Goal: Information Seeking & Learning: Learn about a topic

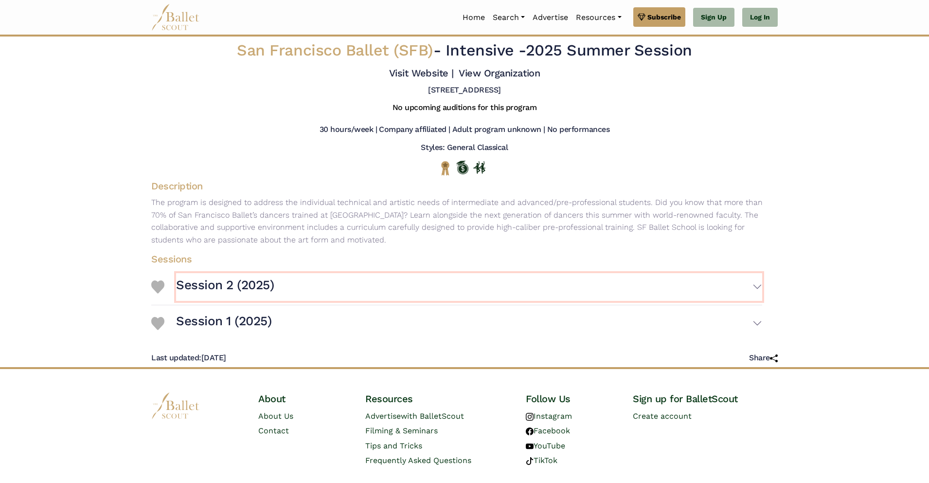
click at [495, 280] on button "Session 2 (2025)" at bounding box center [469, 287] width 586 height 28
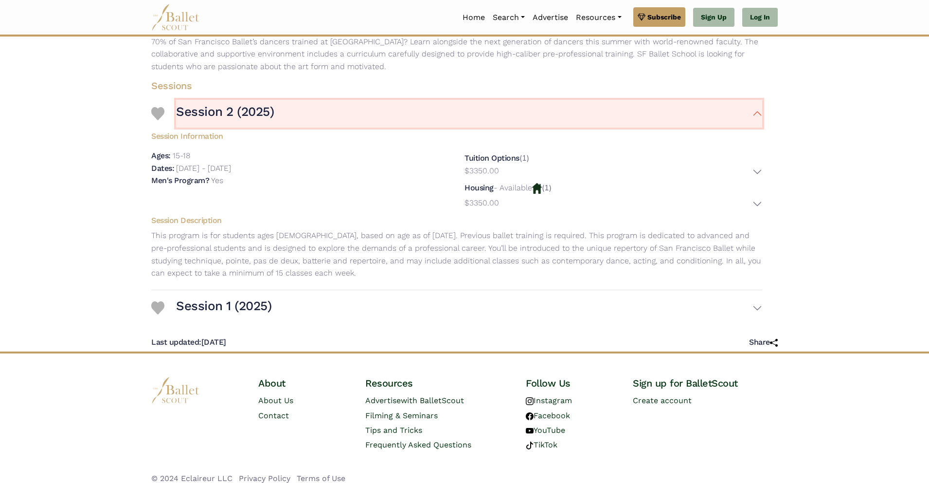
scroll to position [182, 0]
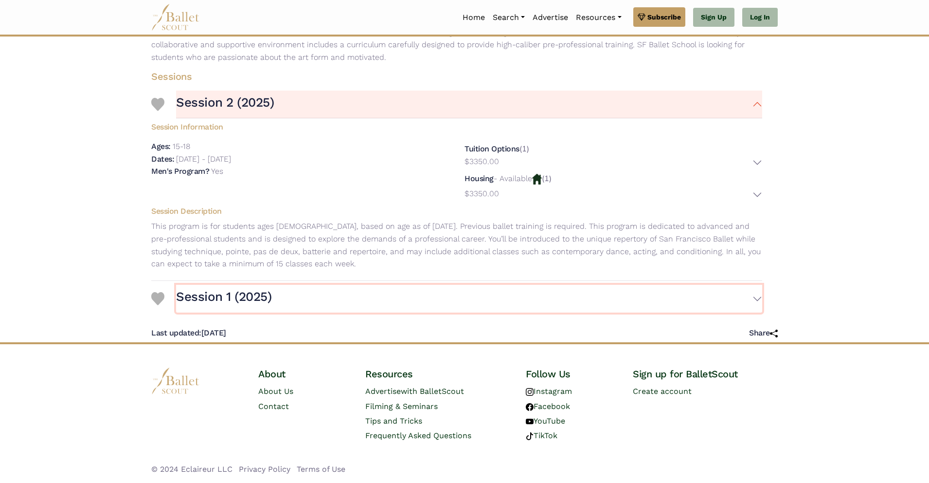
click at [440, 311] on button "Session 1 (2025)" at bounding box center [469, 299] width 586 height 28
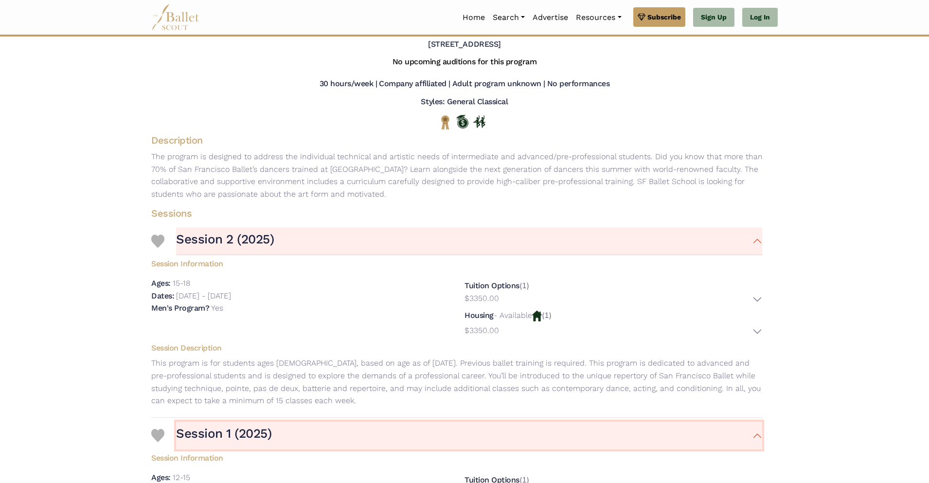
scroll to position [48, 0]
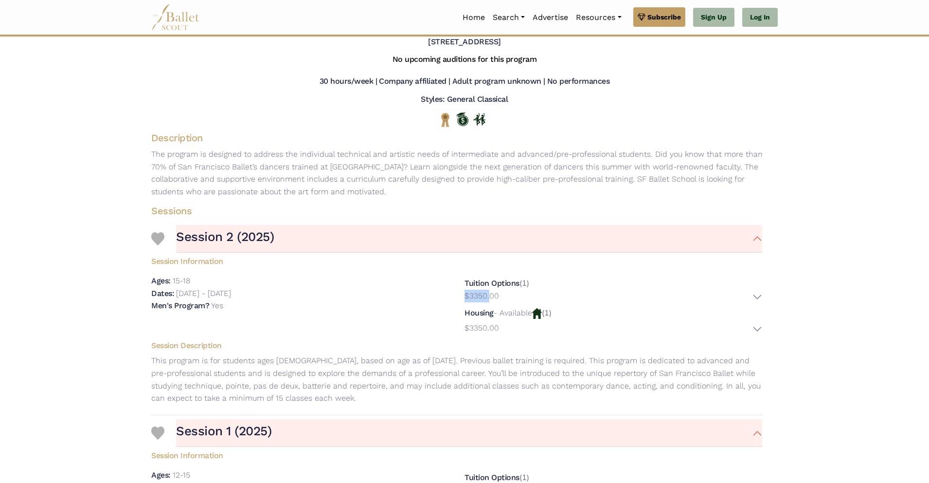
drag, startPoint x: 463, startPoint y: 295, endPoint x: 490, endPoint y: 300, distance: 26.7
click at [490, 300] on div "Tuition Options (1) $3350.00 Description: Housing" at bounding box center [613, 305] width 313 height 62
copy p "$3350."
drag, startPoint x: 466, startPoint y: 325, endPoint x: 478, endPoint y: 325, distance: 12.2
click at [478, 325] on p "$3350.00" at bounding box center [482, 328] width 35 height 13
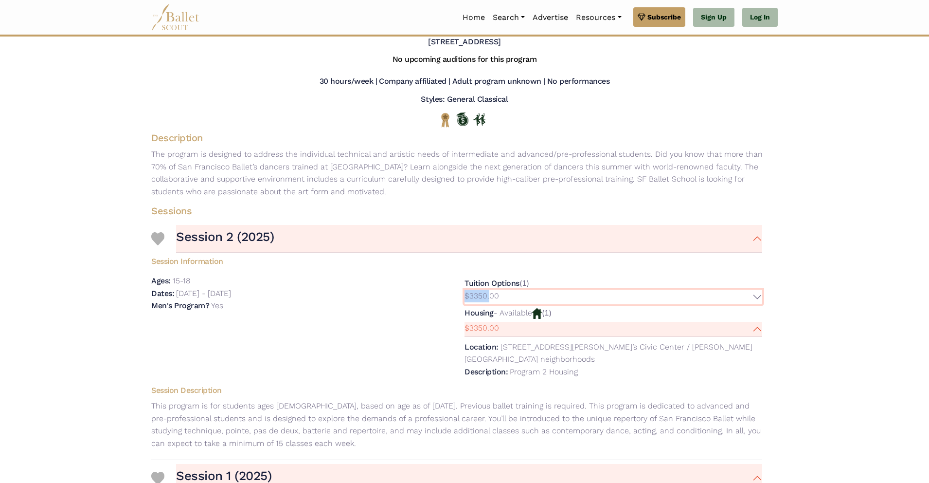
click at [488, 292] on p "$3350.00" at bounding box center [482, 296] width 35 height 13
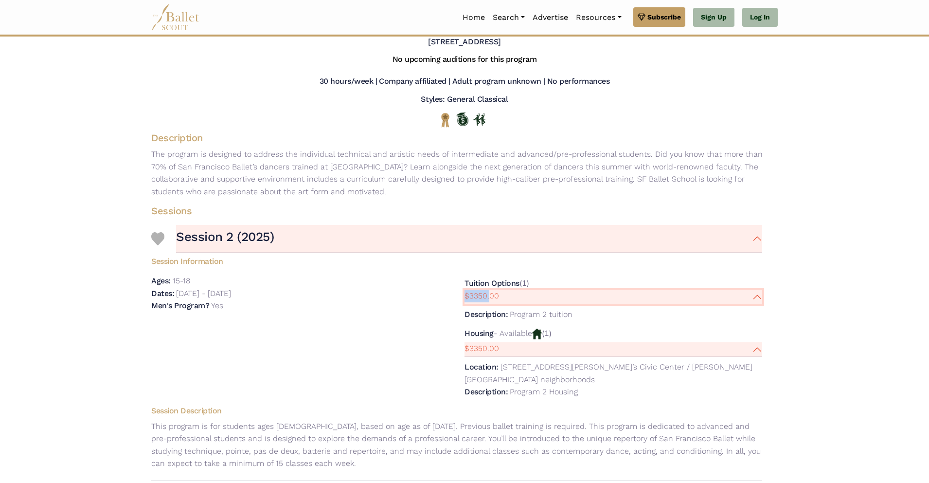
click at [488, 292] on p "$3350.00" at bounding box center [482, 296] width 35 height 13
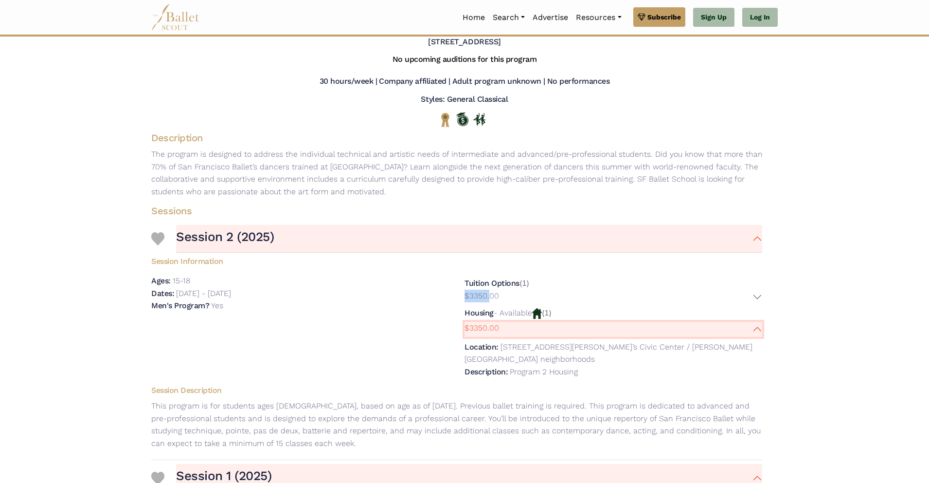
click at [468, 326] on p "$3350.00" at bounding box center [482, 328] width 35 height 13
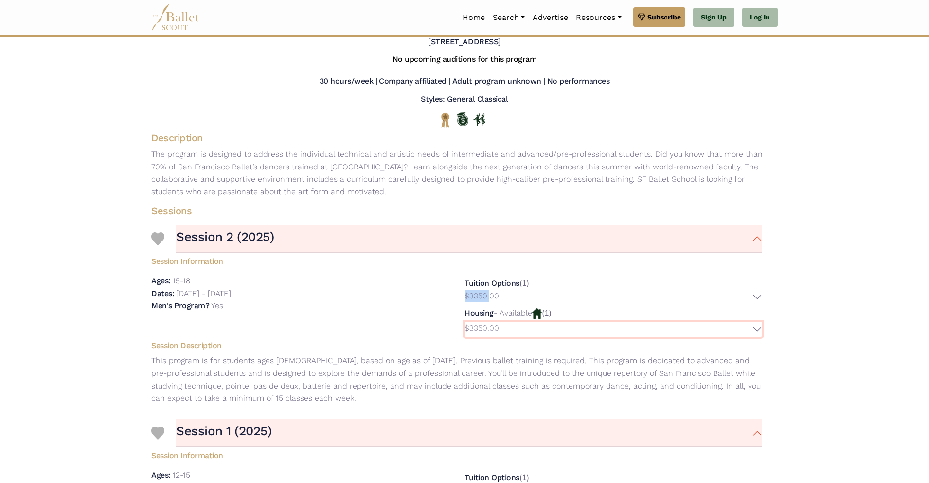
drag, startPoint x: 469, startPoint y: 326, endPoint x: 481, endPoint y: 327, distance: 12.3
click at [481, 327] on p "$3350.00" at bounding box center [482, 328] width 35 height 13
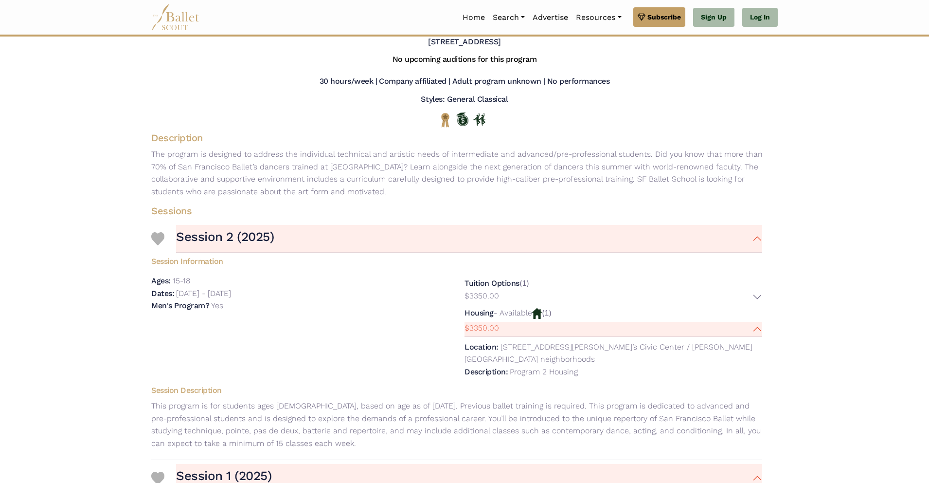
click at [449, 324] on div "Ages: 15-18 Dates: July 8th, 2025 - August 2nd, 2025" at bounding box center [300, 327] width 313 height 107
drag, startPoint x: 467, startPoint y: 328, endPoint x: 483, endPoint y: 326, distance: 16.2
click at [478, 328] on p "$3350.00" at bounding box center [482, 328] width 35 height 13
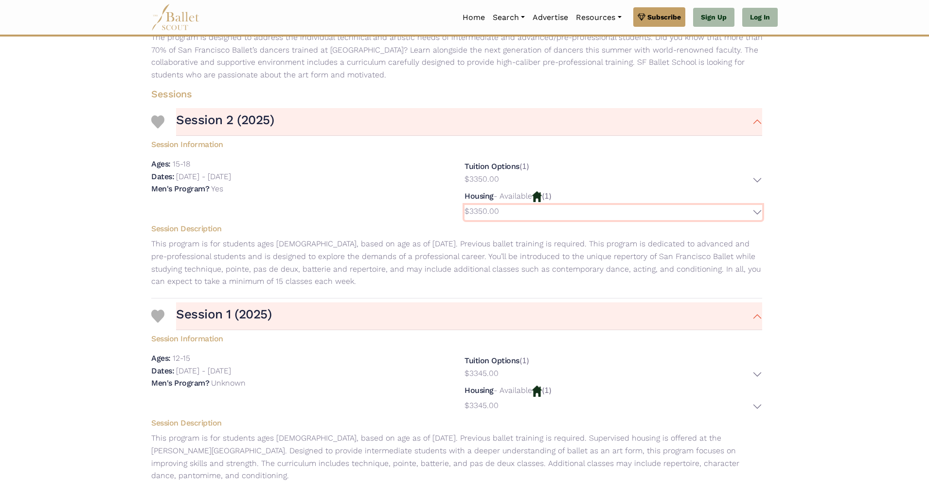
scroll to position [0, 0]
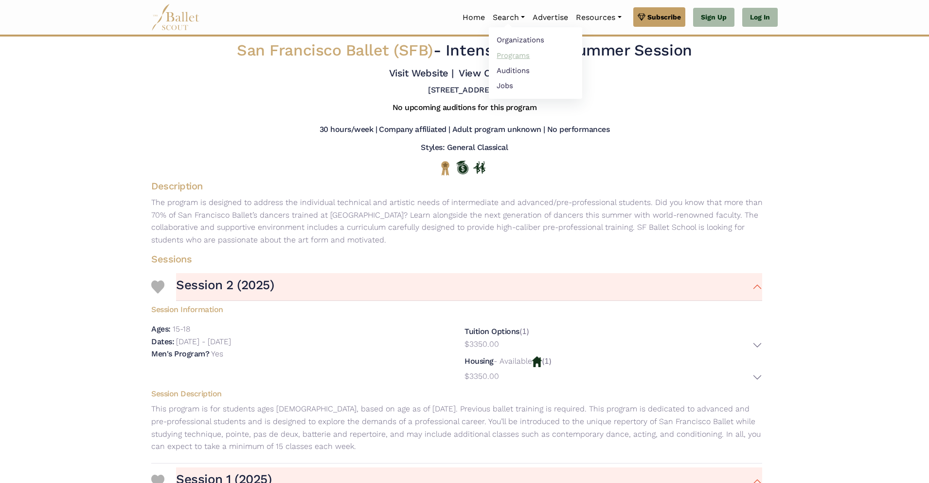
click at [517, 53] on link "Programs" at bounding box center [535, 55] width 93 height 15
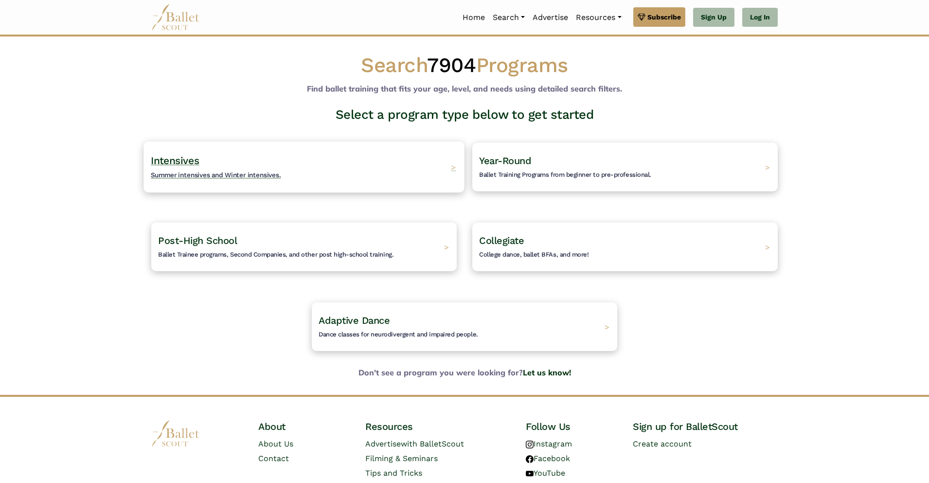
click at [405, 158] on div "Intensives Summer intensives and Winter intensives. >" at bounding box center [304, 166] width 321 height 51
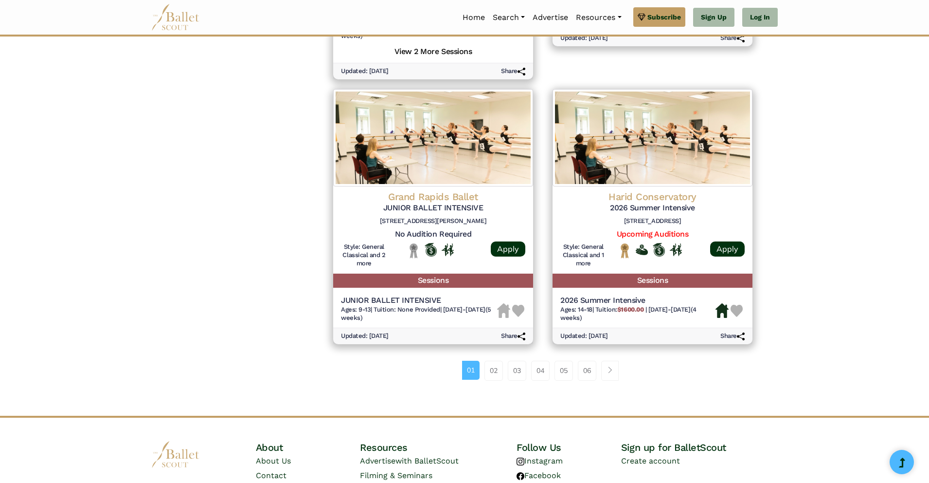
scroll to position [1235, 0]
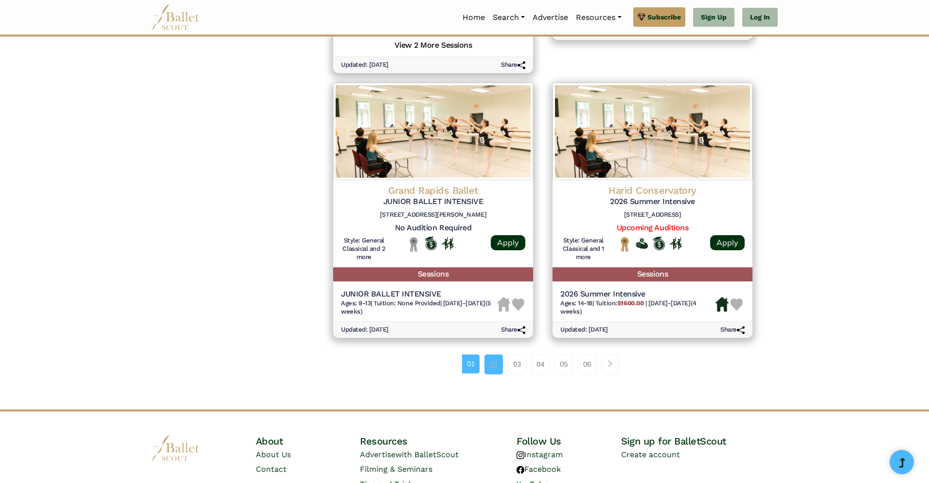
click at [494, 363] on link "02" at bounding box center [494, 363] width 18 height 19
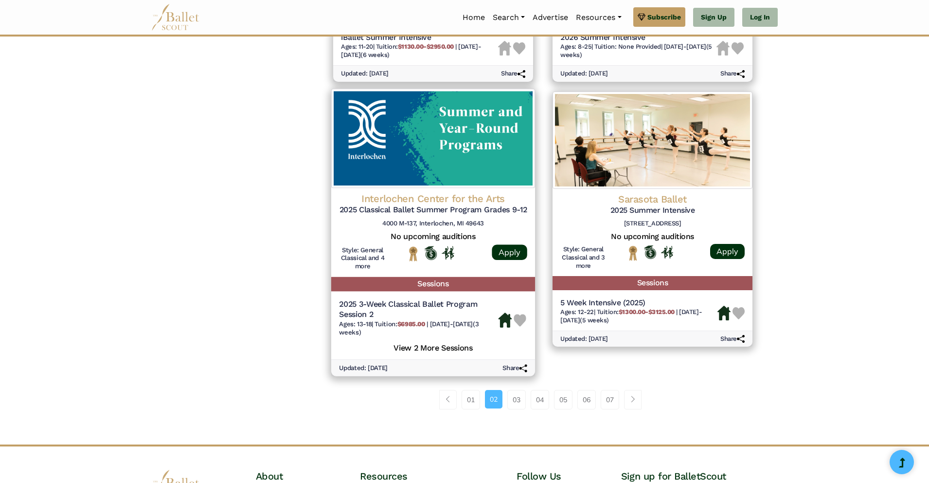
scroll to position [1316, 0]
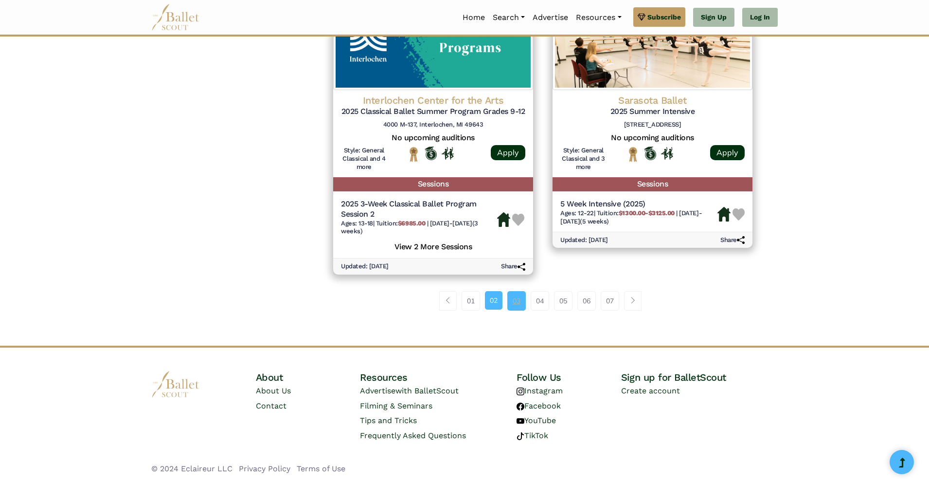
click at [515, 302] on link "03" at bounding box center [517, 300] width 18 height 19
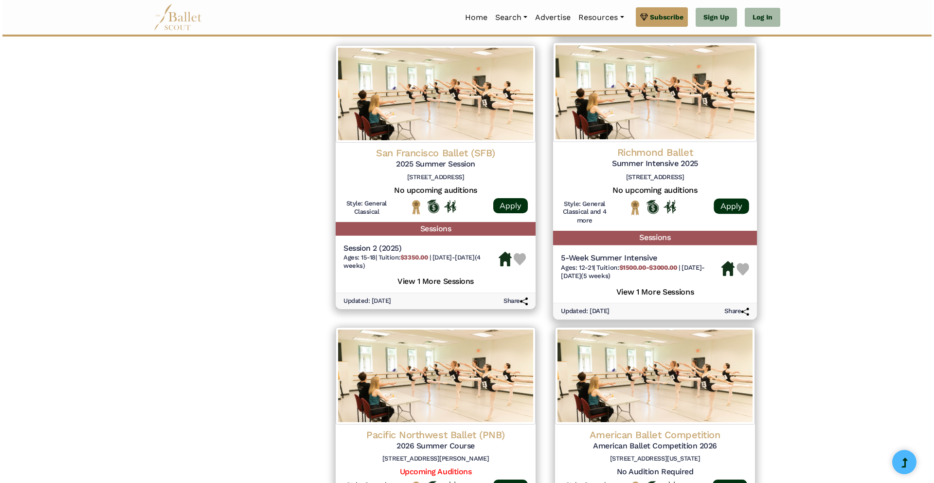
scroll to position [1186, 0]
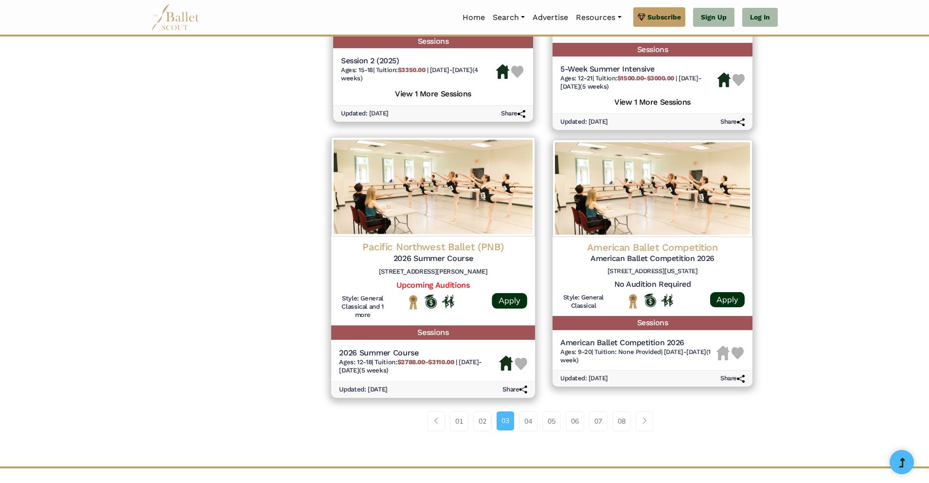
click at [457, 252] on h4 "Pacific Northwest Ballet (PNB)" at bounding box center [433, 246] width 188 height 13
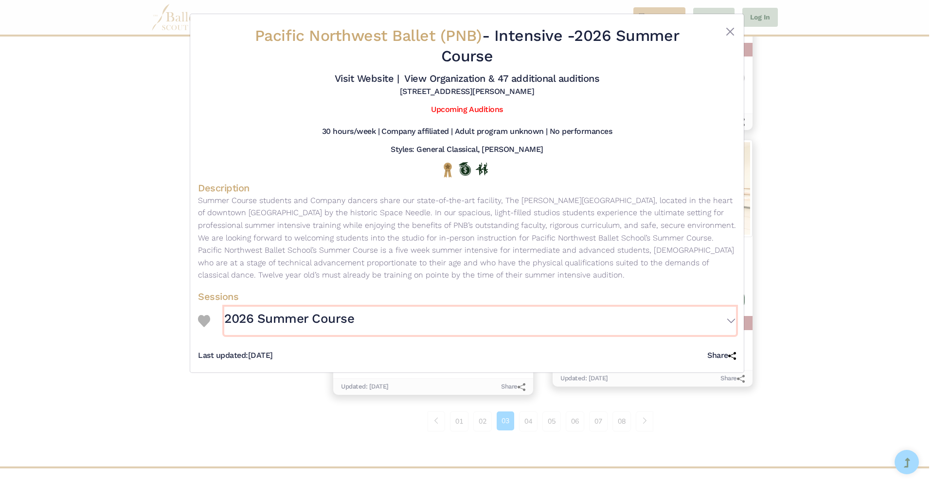
click at [727, 317] on button "2026 Summer Course" at bounding box center [480, 321] width 512 height 28
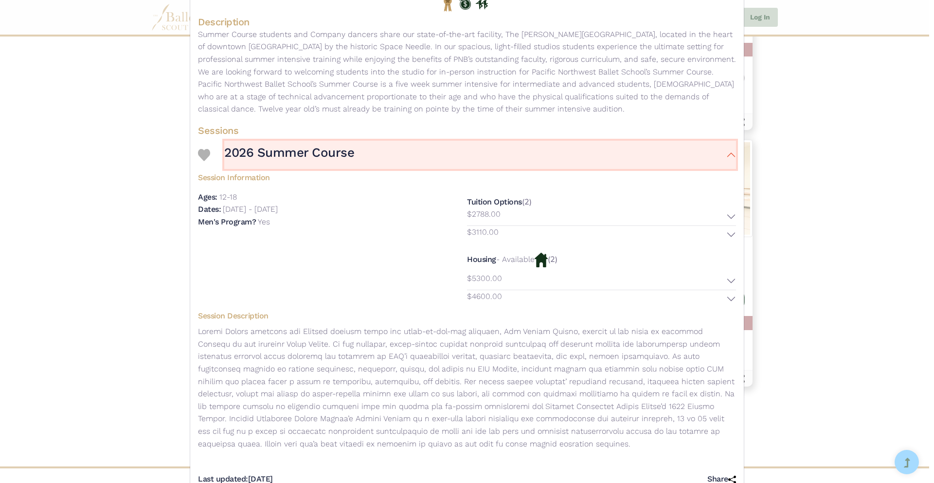
scroll to position [167, 0]
click at [704, 219] on button "$2788.00" at bounding box center [601, 215] width 269 height 18
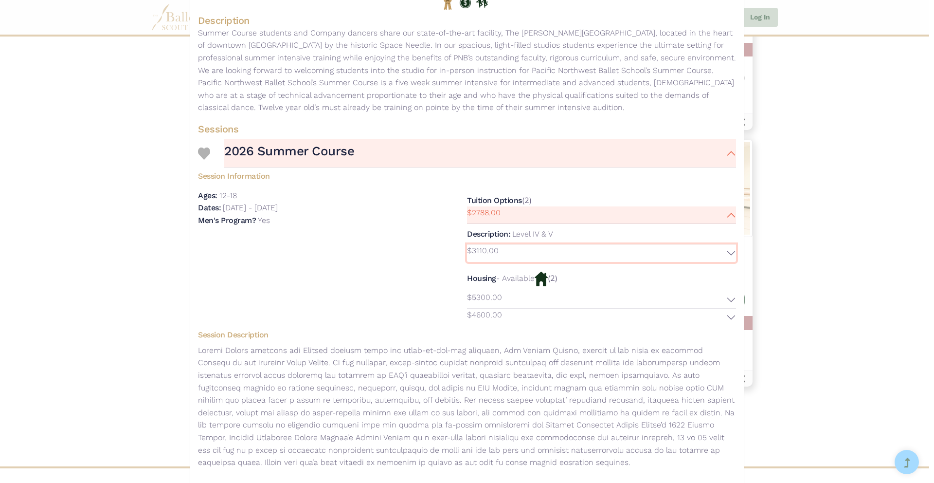
click at [697, 248] on button "$3110.00" at bounding box center [601, 253] width 269 height 18
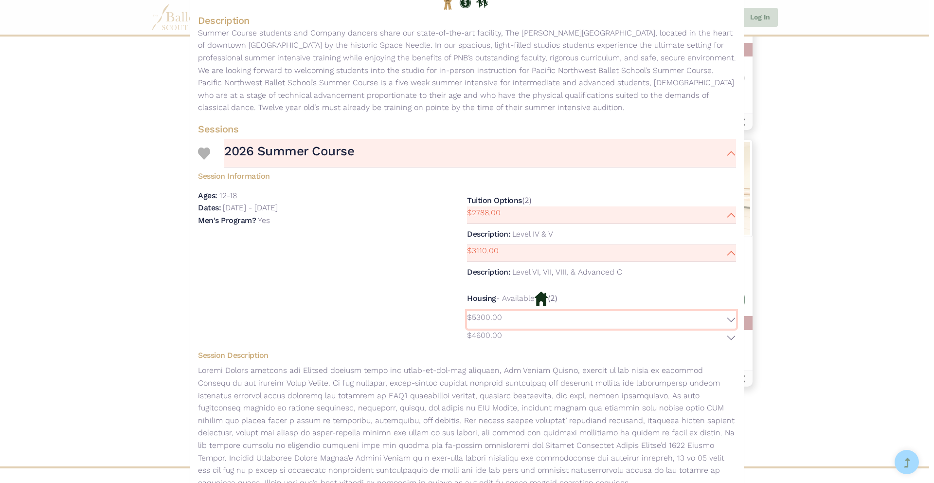
click at [692, 320] on button "$5300.00" at bounding box center [601, 320] width 269 height 18
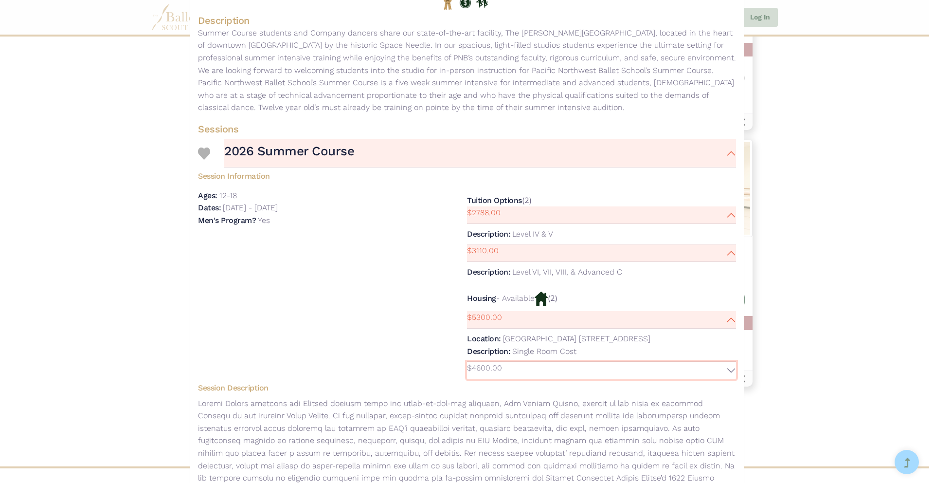
click at [686, 367] on button "$4600.00" at bounding box center [601, 371] width 269 height 18
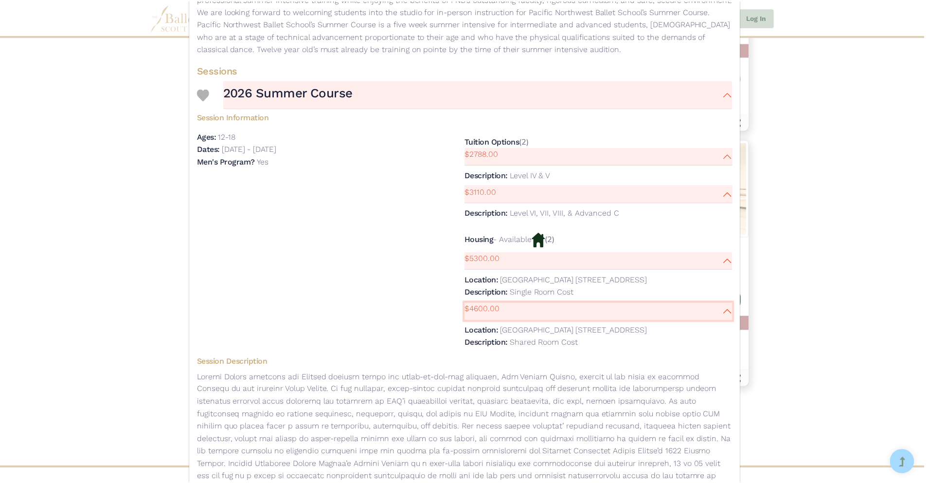
scroll to position [299, 0]
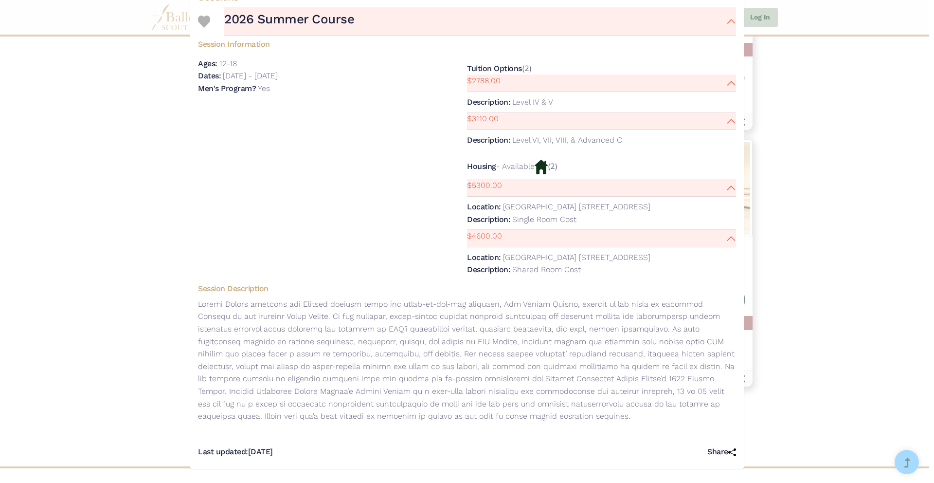
click at [850, 114] on div "Pacific Northwest Ballet (PNB) - Intensive - 2026 Summer Course Visit Website |…" at bounding box center [467, 241] width 934 height 483
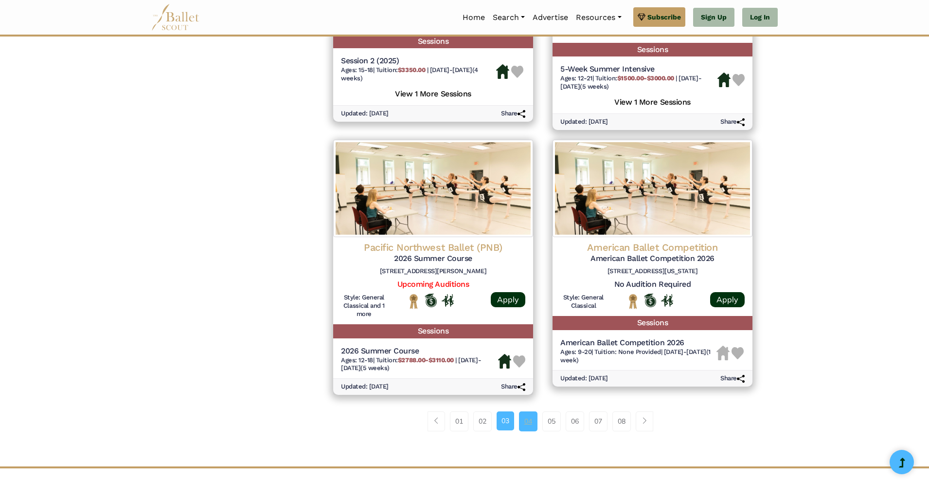
click at [524, 419] on link "04" at bounding box center [528, 420] width 18 height 19
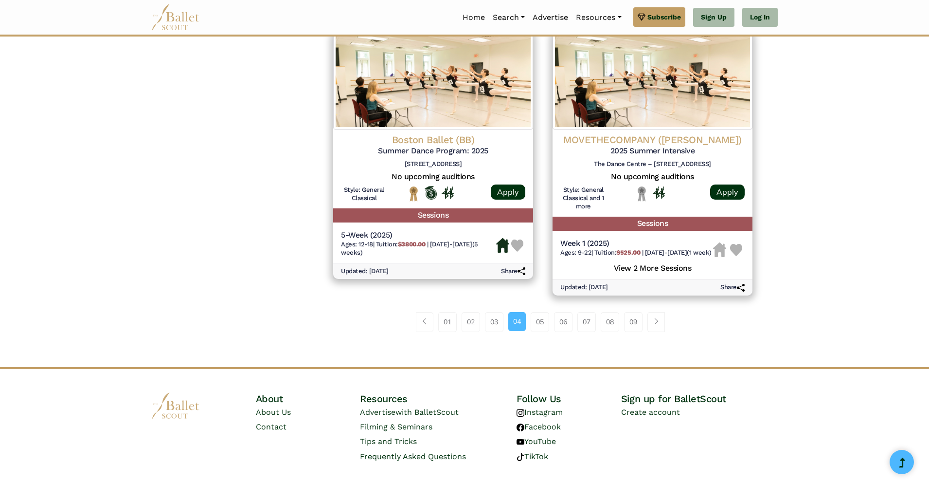
scroll to position [1285, 0]
click at [541, 332] on link "05" at bounding box center [540, 321] width 18 height 19
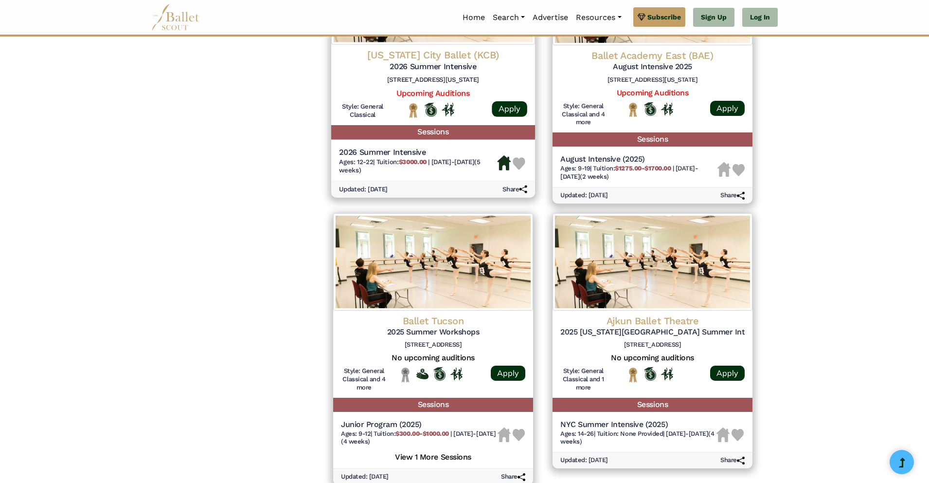
scroll to position [1316, 0]
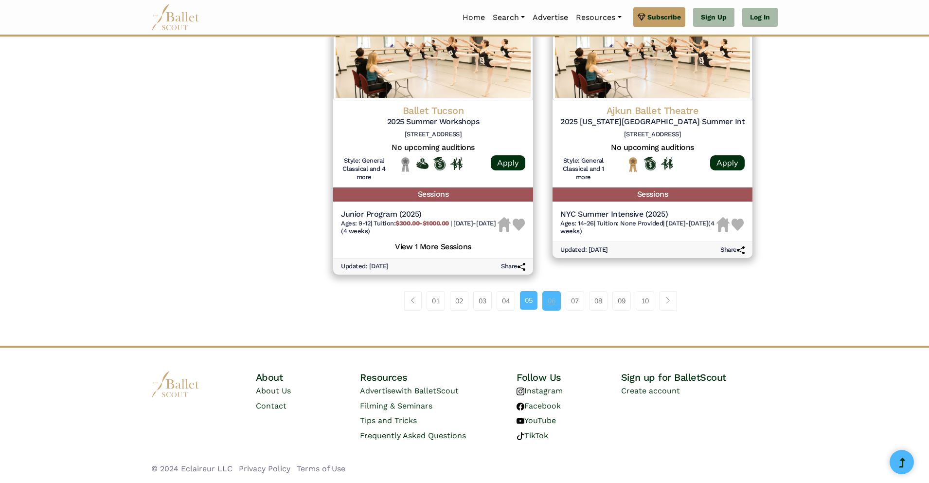
click at [549, 304] on link "06" at bounding box center [552, 300] width 18 height 19
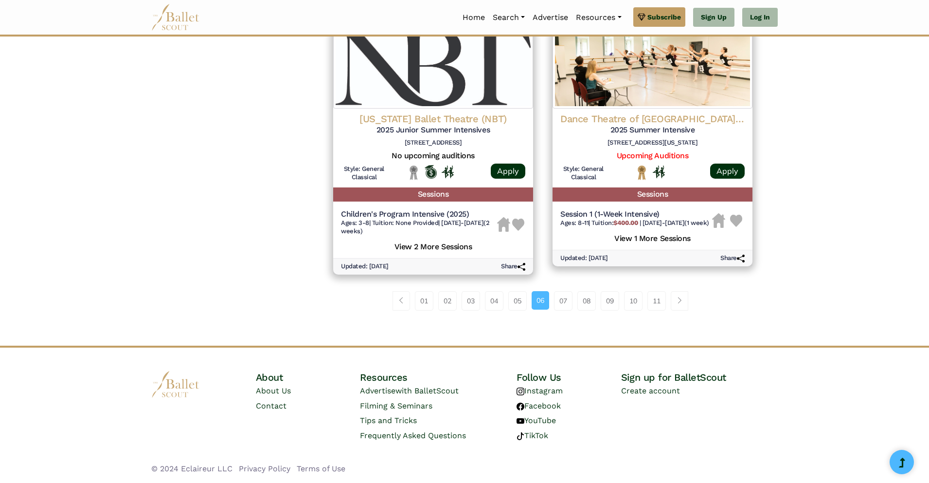
scroll to position [1314, 0]
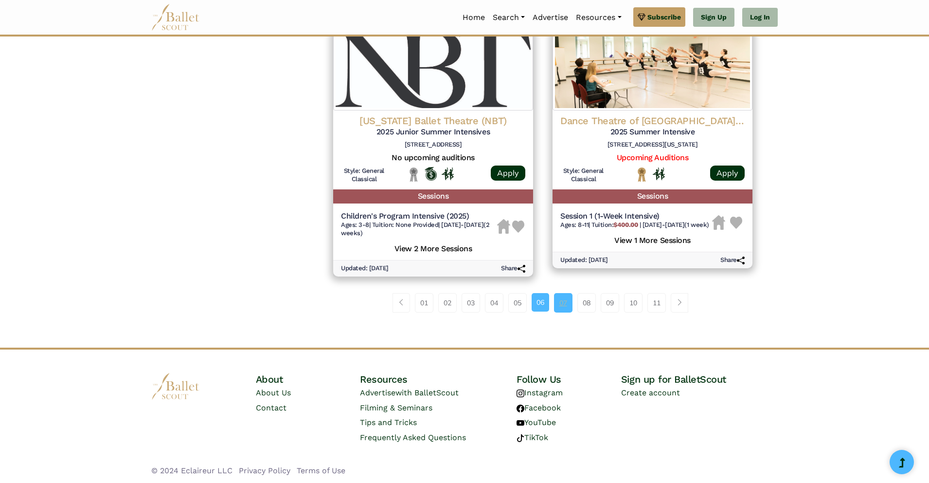
click at [562, 306] on link "07" at bounding box center [563, 302] width 18 height 19
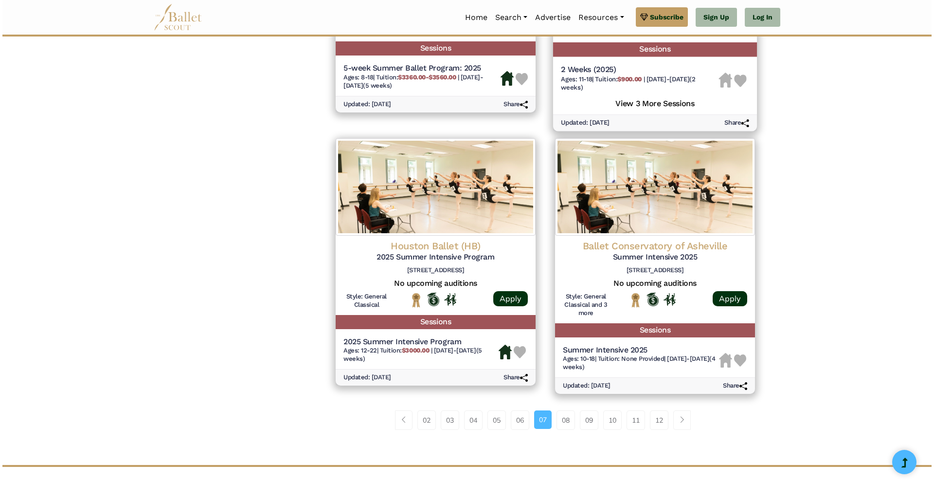
scroll to position [1236, 0]
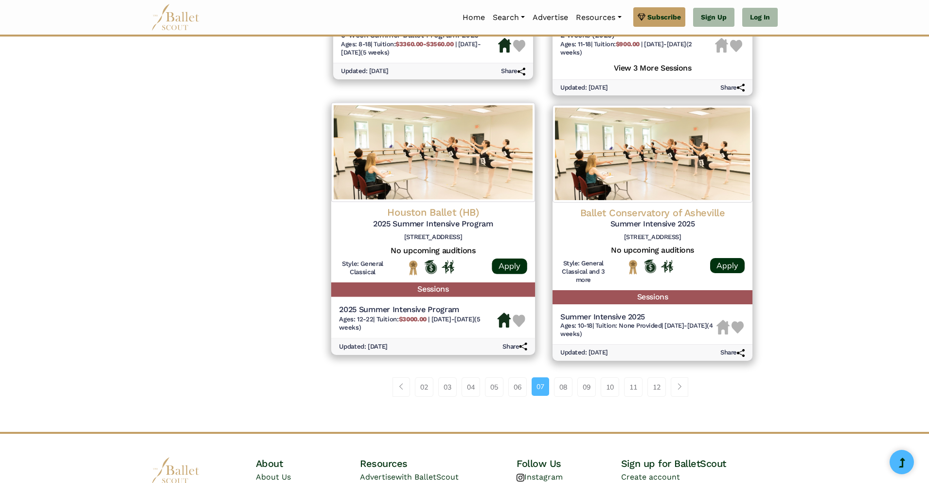
click at [462, 241] on h6 "[STREET_ADDRESS]" at bounding box center [433, 237] width 188 height 8
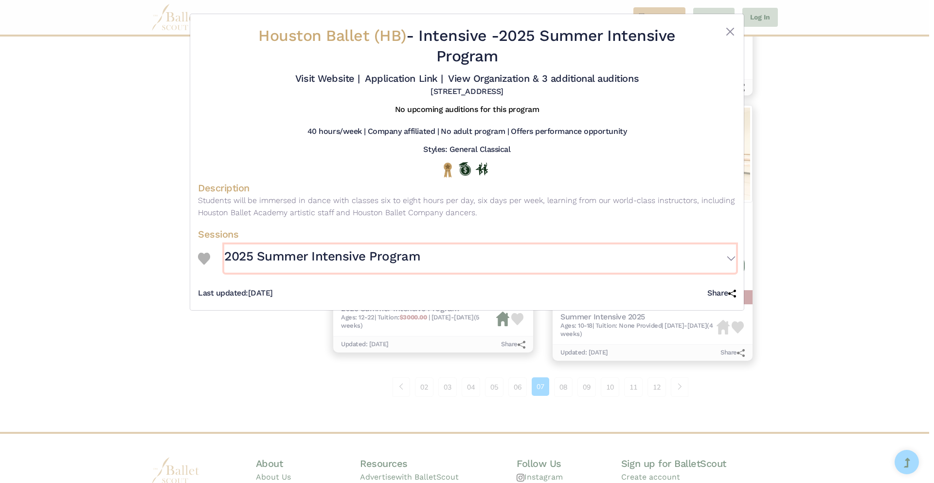
click at [730, 255] on button "2025 Summer Intensive Program" at bounding box center [480, 258] width 512 height 28
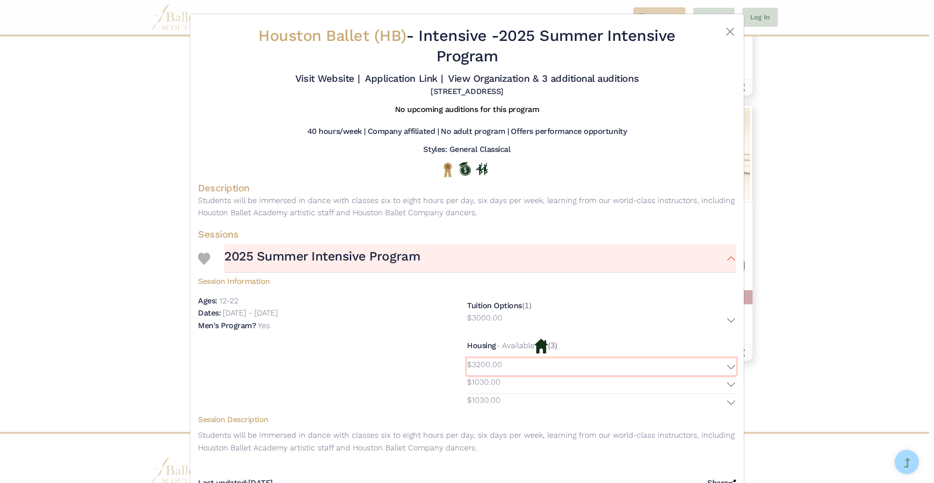
click at [549, 364] on button "$3200.00" at bounding box center [601, 367] width 269 height 18
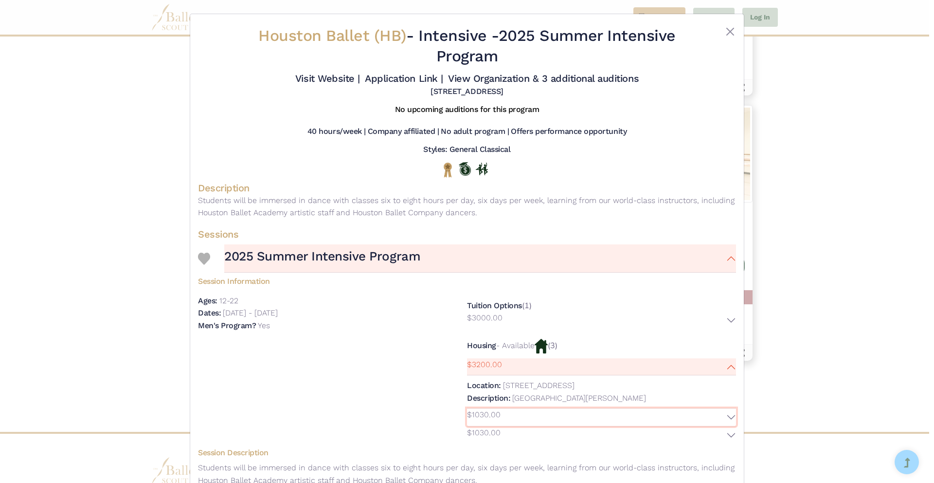
click at [554, 417] on button "$1030.00" at bounding box center [601, 417] width 269 height 18
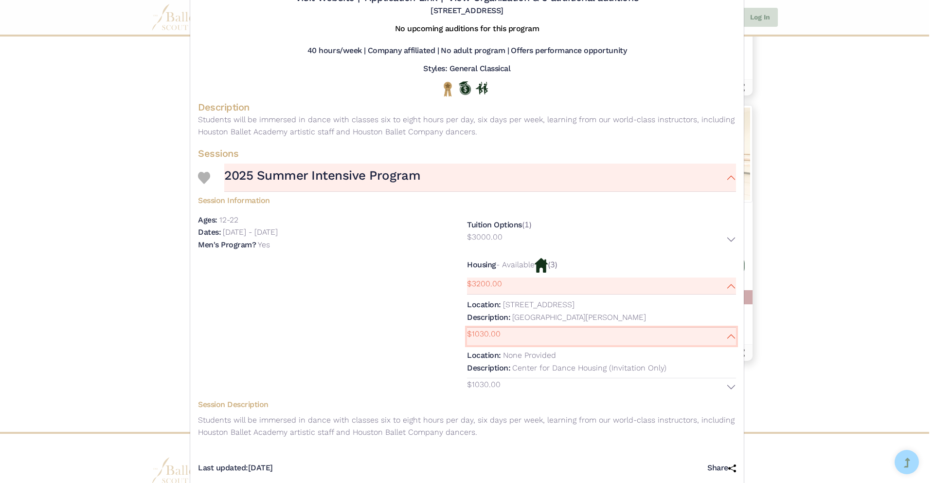
scroll to position [93, 0]
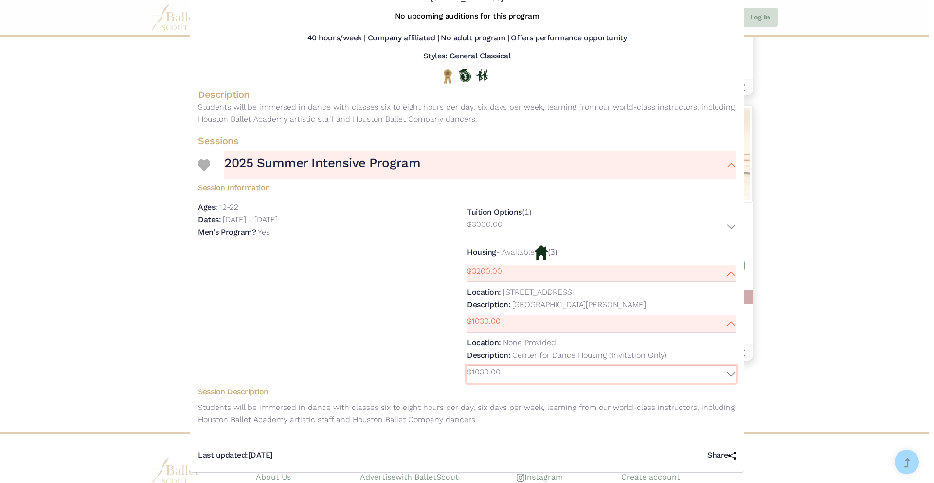
click at [546, 373] on button "$1030.00" at bounding box center [601, 374] width 269 height 18
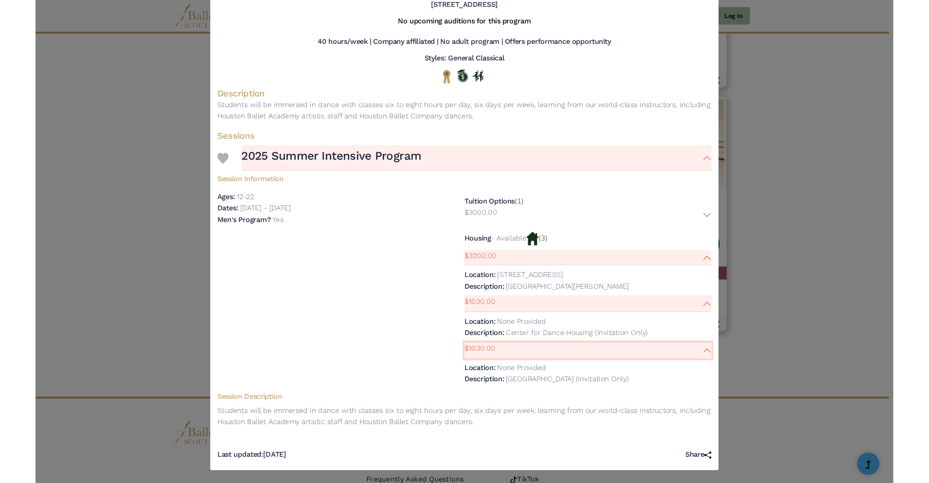
scroll to position [87, 0]
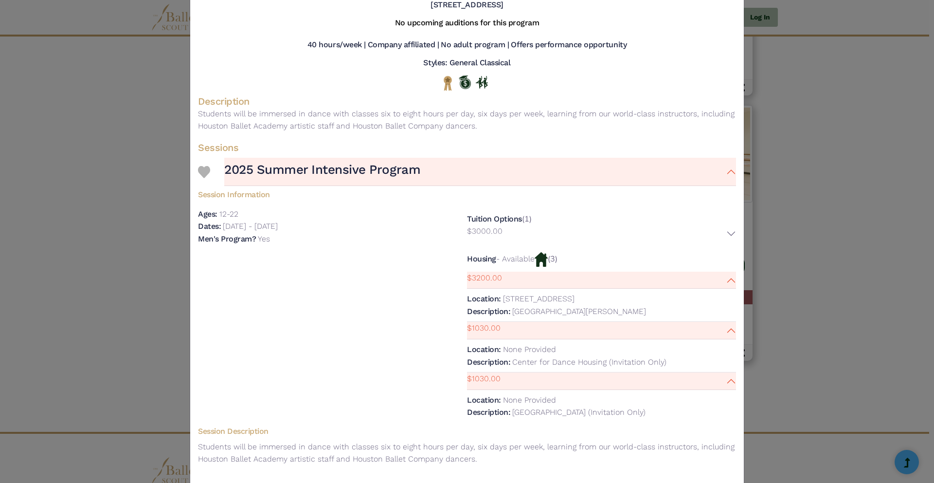
click at [856, 160] on div "Houston Ballet (HB) - Intensive - 2025 Summer Intensive Program Visit Website |…" at bounding box center [467, 241] width 934 height 483
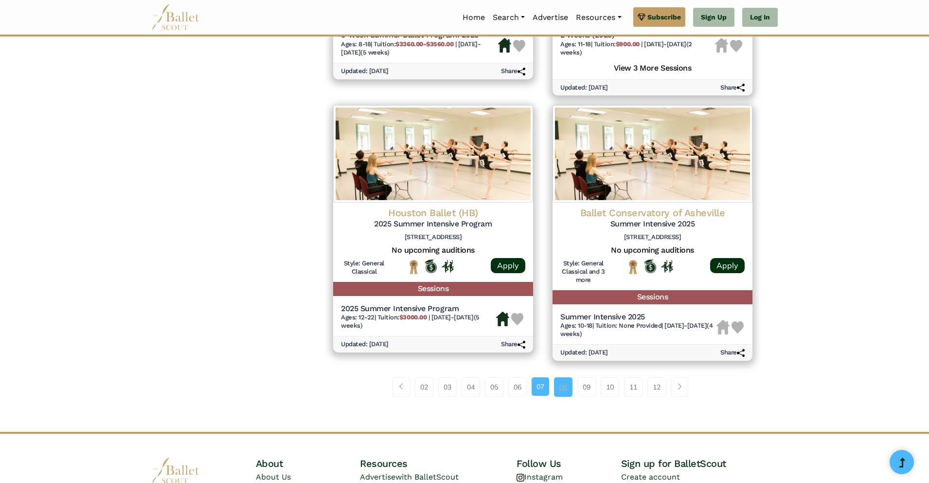
click at [567, 397] on link "08" at bounding box center [563, 386] width 18 height 19
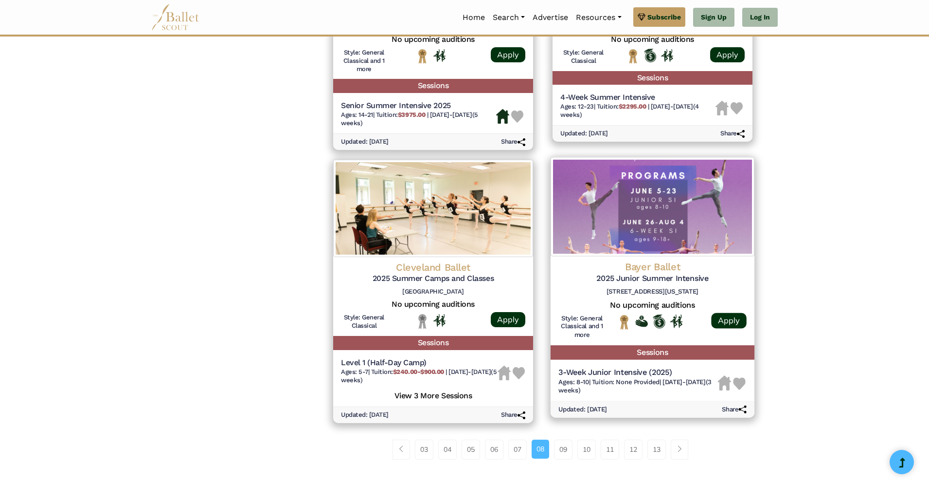
scroll to position [1226, 0]
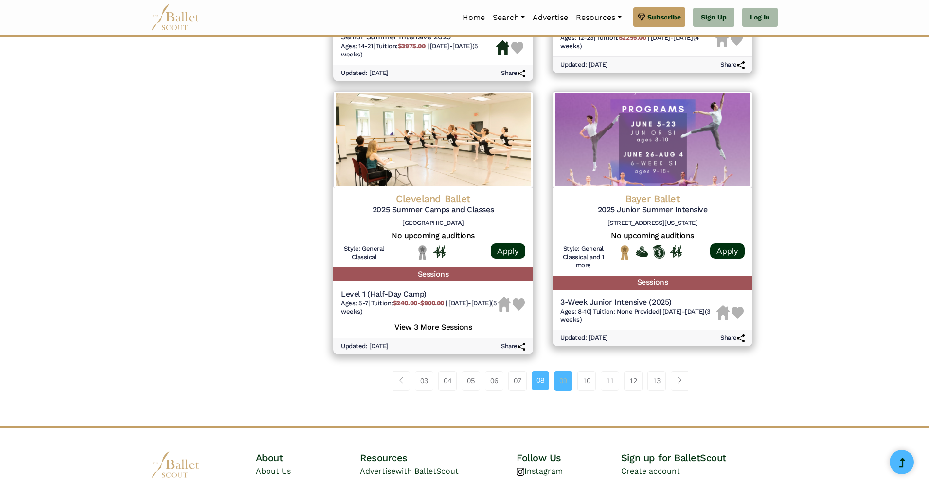
click at [569, 387] on link "09" at bounding box center [563, 380] width 18 height 19
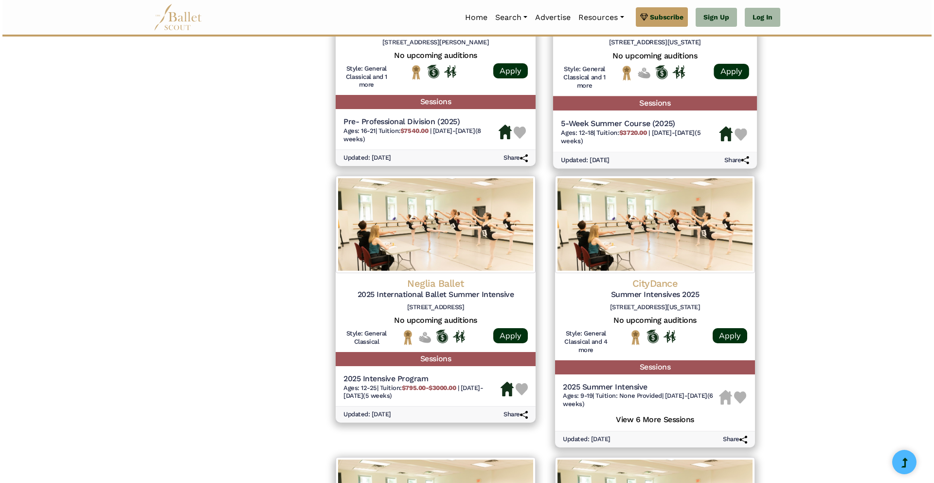
scroll to position [536, 0]
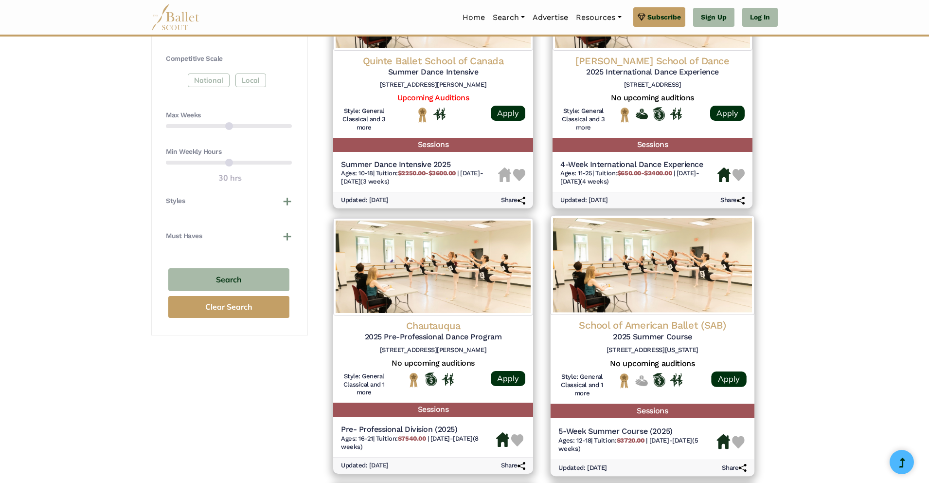
click at [642, 284] on img at bounding box center [653, 265] width 204 height 99
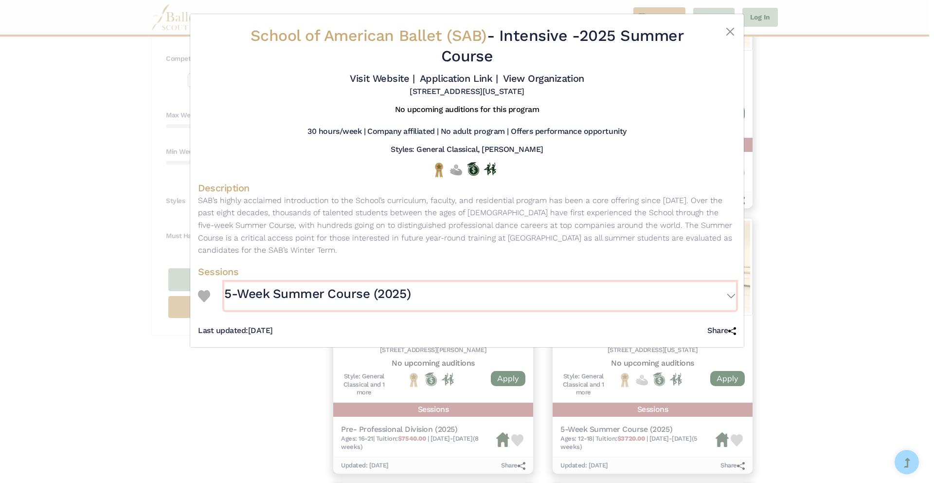
click at [632, 300] on button "5-Week Summer Course (2025)" at bounding box center [480, 296] width 512 height 28
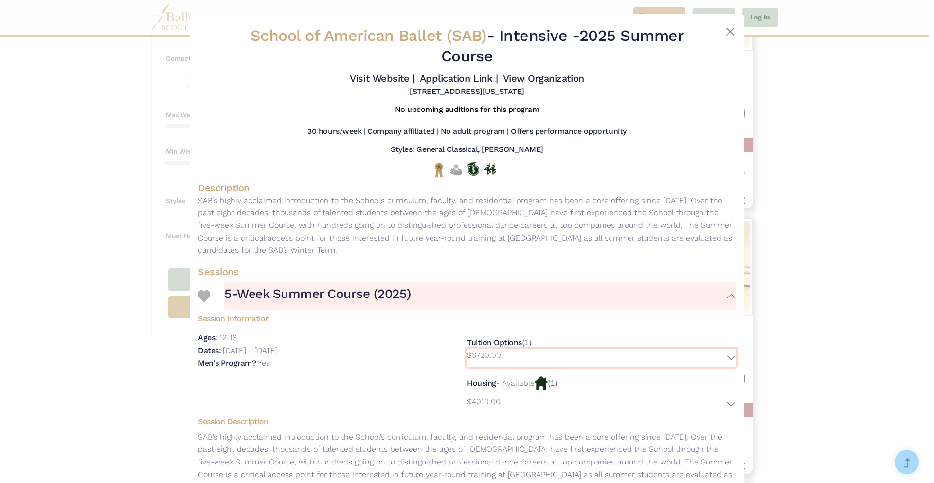
drag, startPoint x: 508, startPoint y: 352, endPoint x: 484, endPoint y: 352, distance: 23.8
click at [484, 352] on button "$3720.00" at bounding box center [601, 358] width 269 height 18
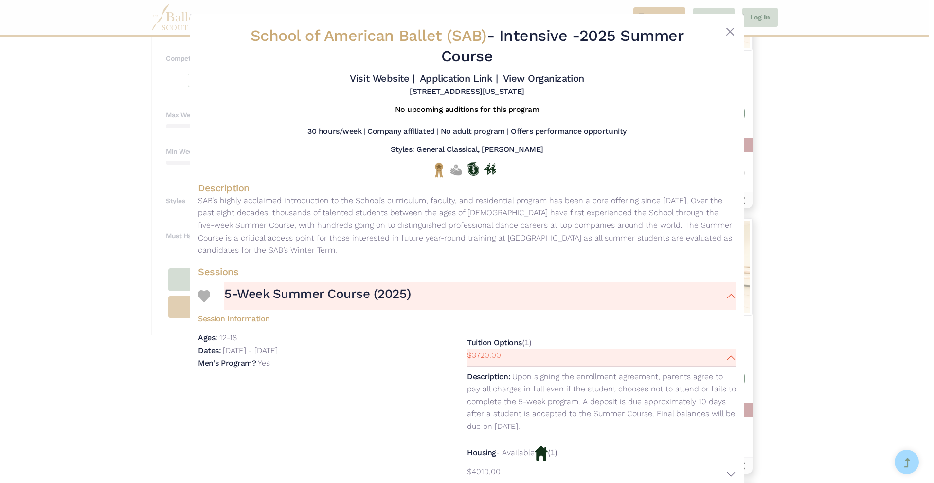
click at [658, 320] on h5 "Session Information" at bounding box center [467, 317] width 538 height 14
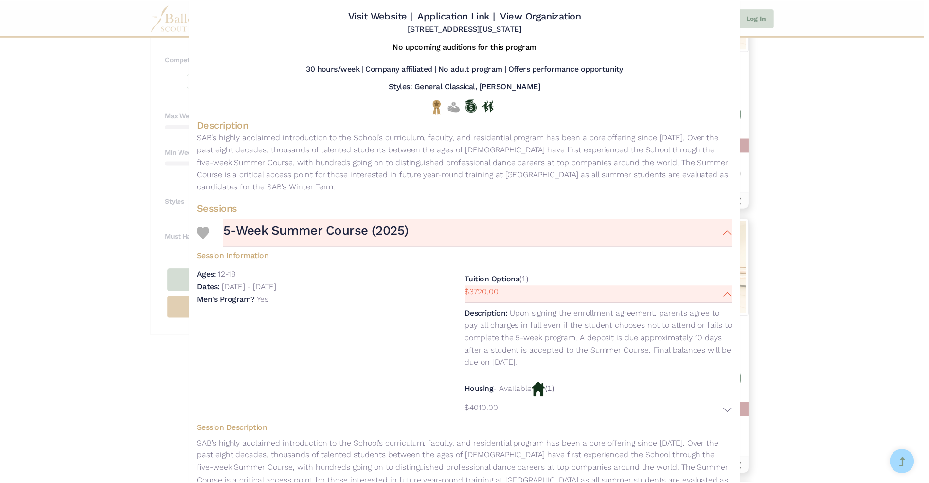
scroll to position [141, 0]
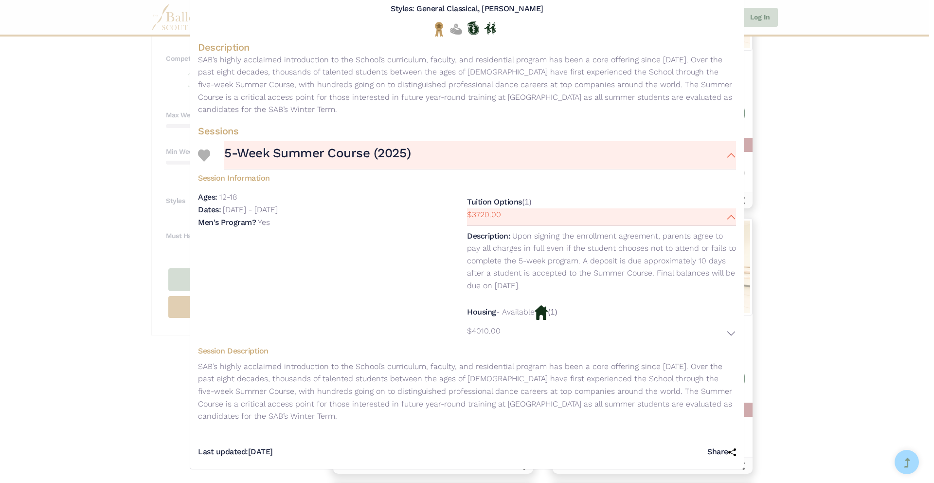
click at [838, 129] on div "School of American Ballet (SAB) - Intensive - 2025 Summer Course Visit Website …" at bounding box center [467, 241] width 934 height 483
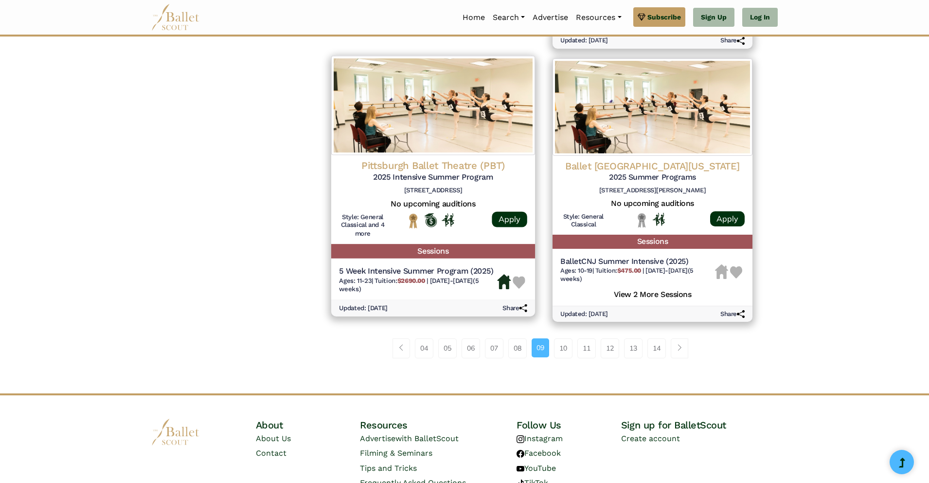
scroll to position [1290, 0]
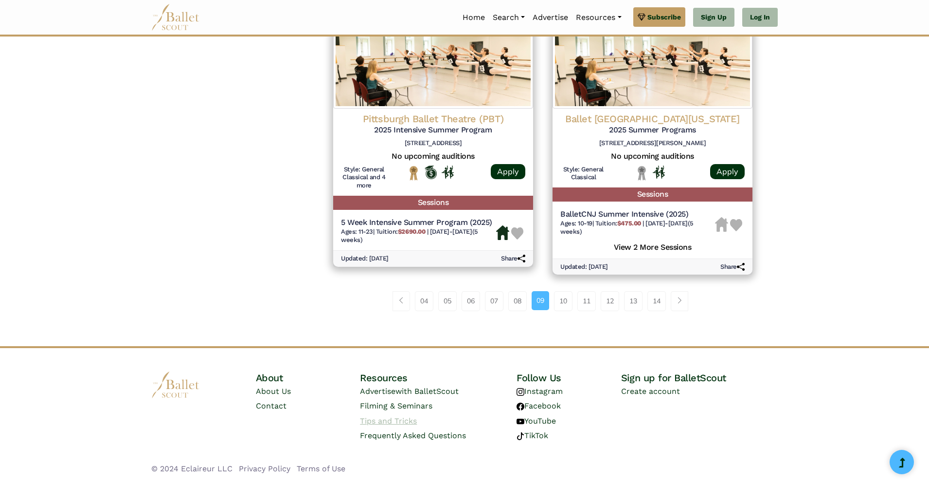
click at [390, 416] on link "Tips and Tricks" at bounding box center [388, 420] width 57 height 9
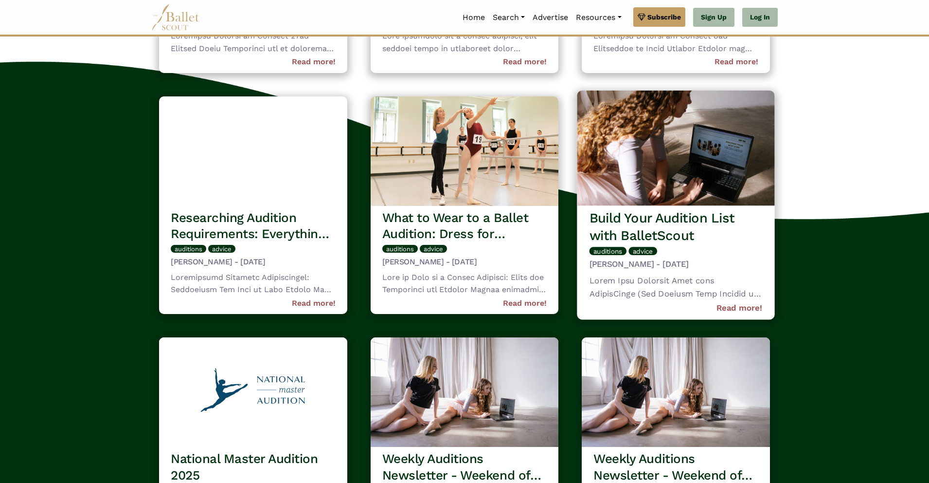
scroll to position [810, 0]
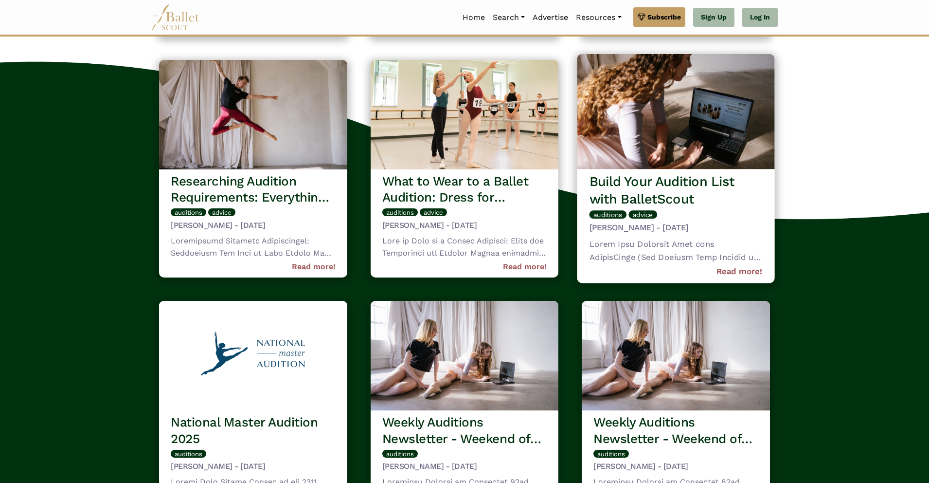
click at [683, 137] on img at bounding box center [677, 111] width 198 height 115
click at [677, 172] on div "Build Your Audition List with BalletScout auditions advice Robert Fulton - Aug …" at bounding box center [677, 226] width 198 height 114
click at [738, 272] on link "Read more!" at bounding box center [740, 270] width 46 height 13
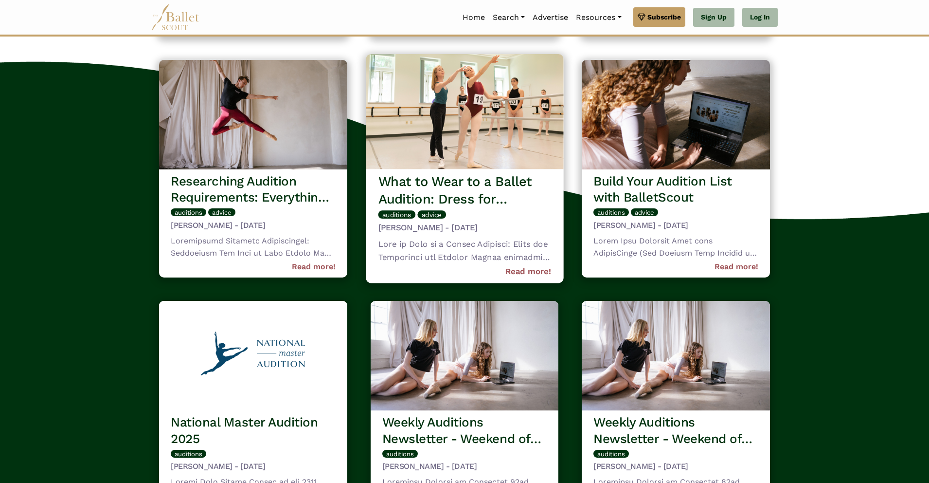
click at [473, 213] on div "auditions advice" at bounding box center [464, 215] width 173 height 17
click at [513, 272] on link "Read more!" at bounding box center [528, 270] width 46 height 13
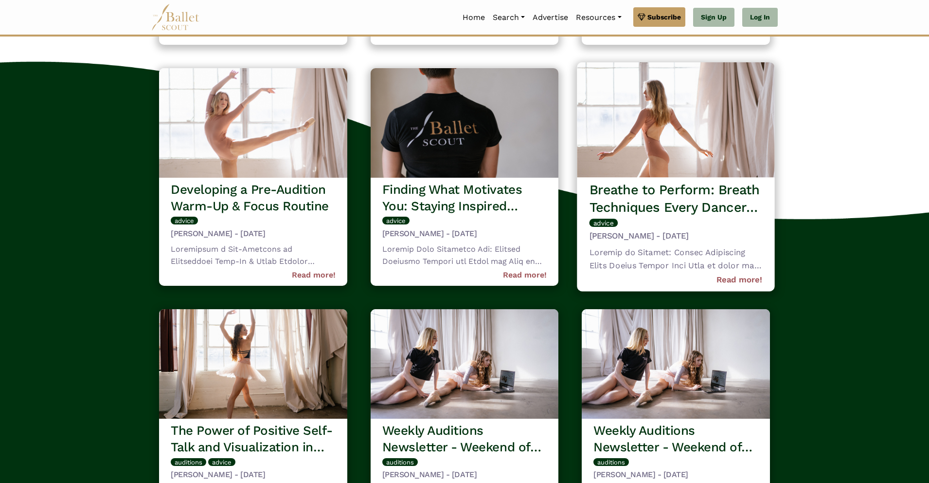
scroll to position [1286, 0]
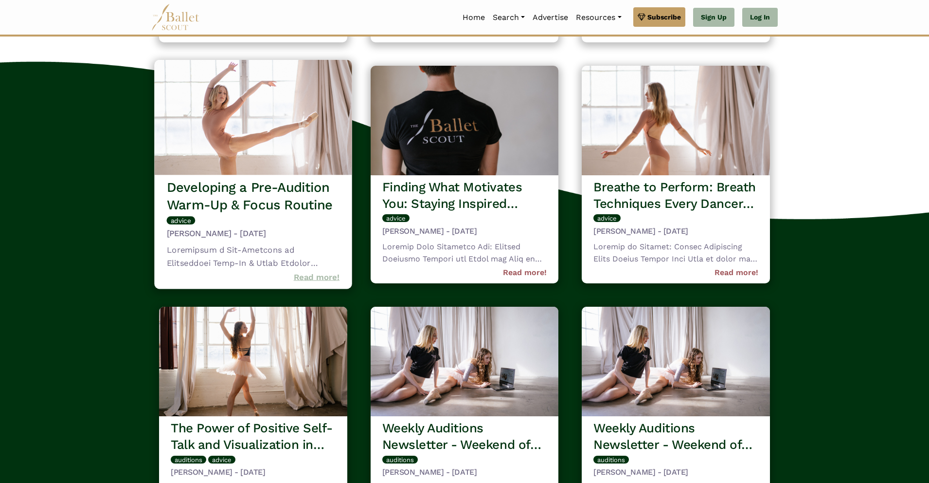
click at [306, 277] on link "Read more!" at bounding box center [317, 276] width 46 height 13
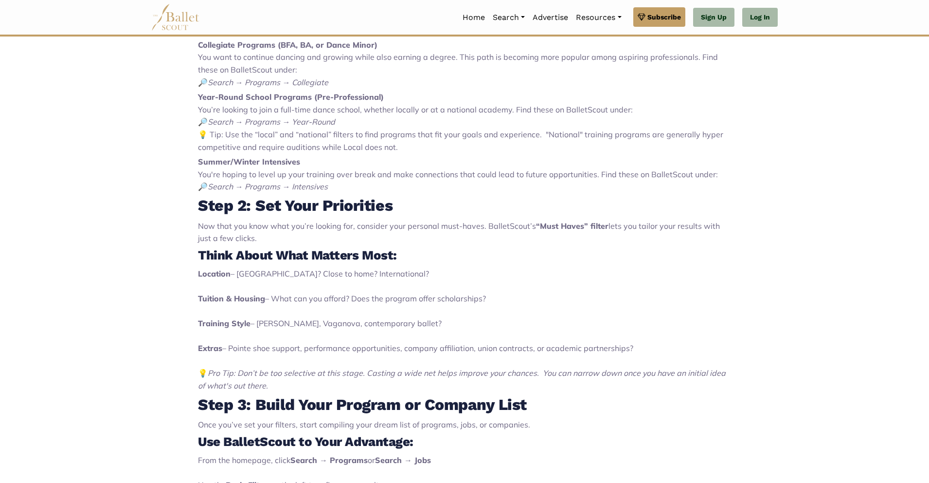
scroll to position [769, 0]
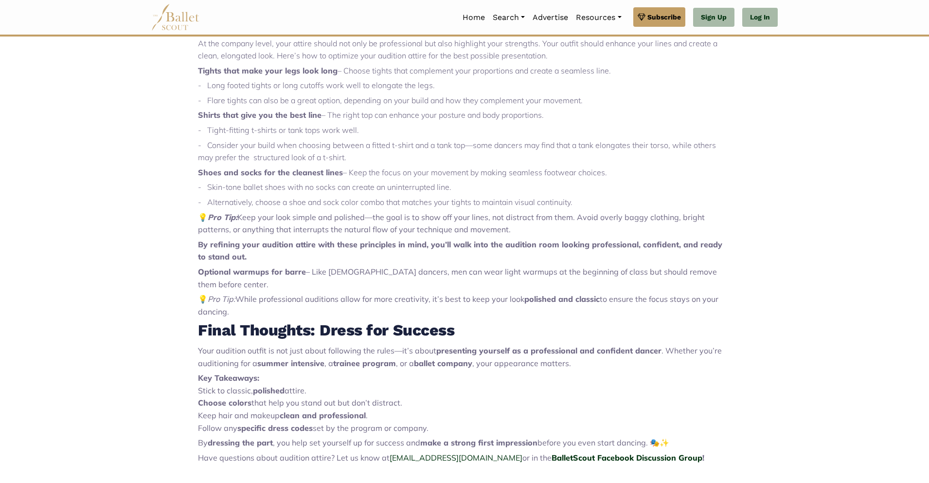
scroll to position [1117, 0]
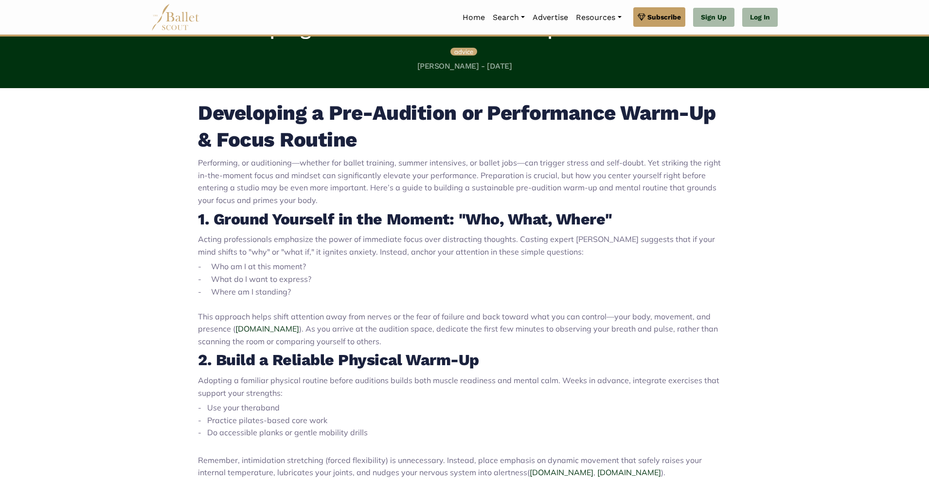
scroll to position [348, 0]
